Goal: Use online tool/utility: Utilize a website feature to perform a specific function

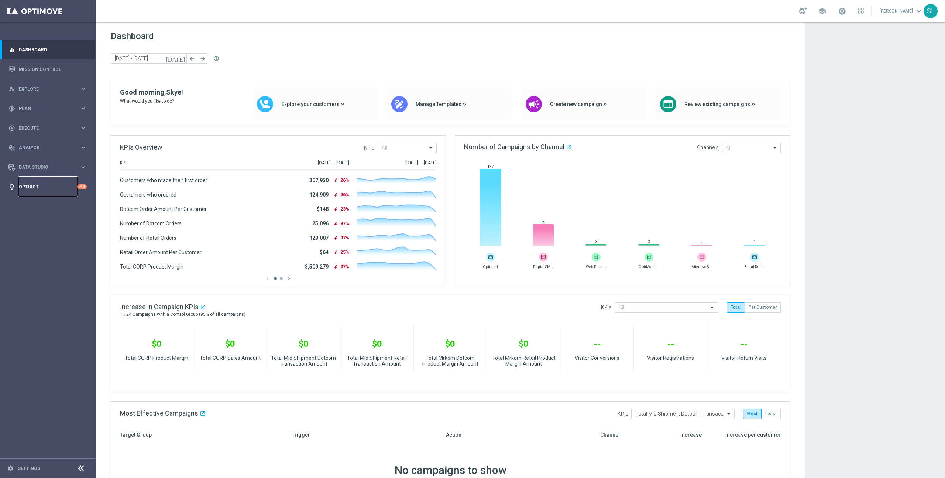
click at [46, 191] on link "Optibot" at bounding box center [48, 187] width 58 height 20
